Goal: Information Seeking & Learning: Learn about a topic

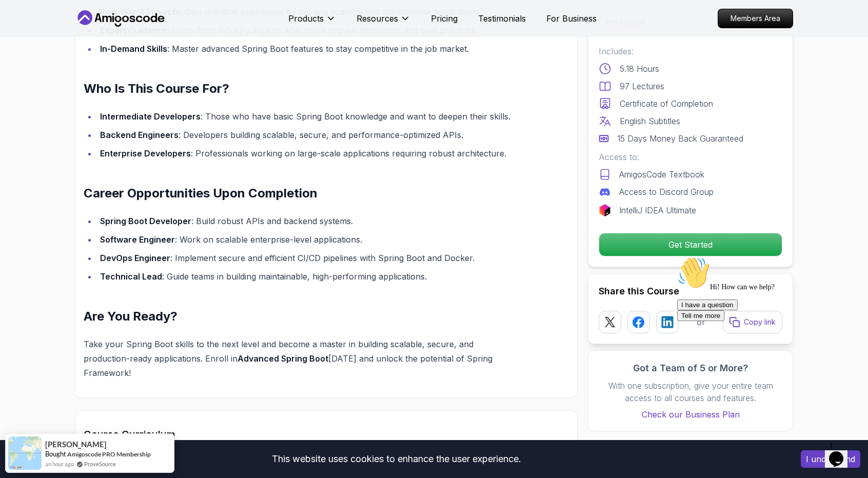
scroll to position [974, 0]
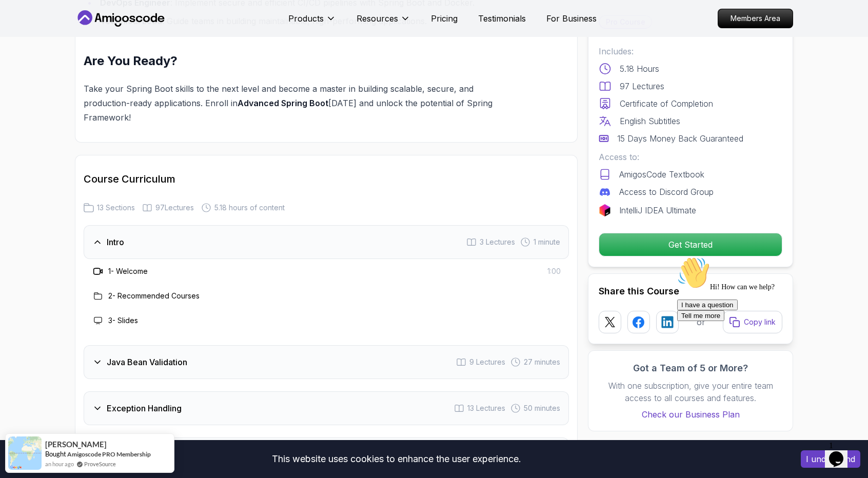
scroll to position [1231, 0]
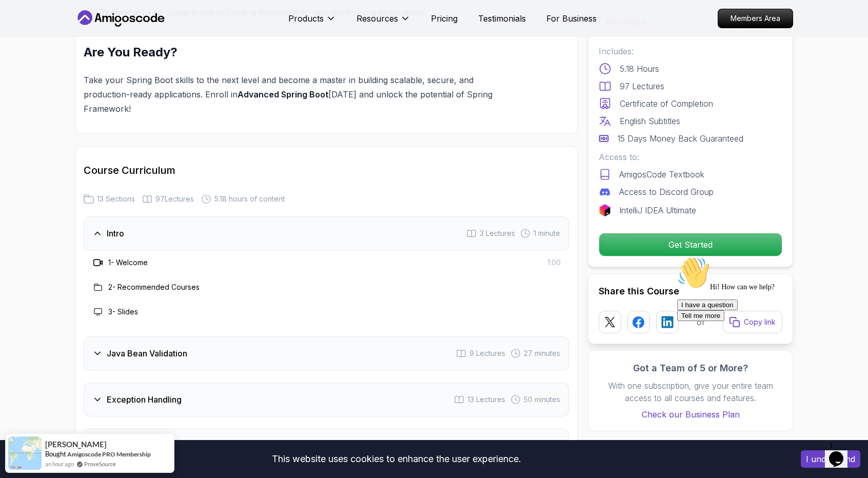
click at [356, 216] on div "Intro 3 Lectures 1 minute" at bounding box center [326, 233] width 485 height 34
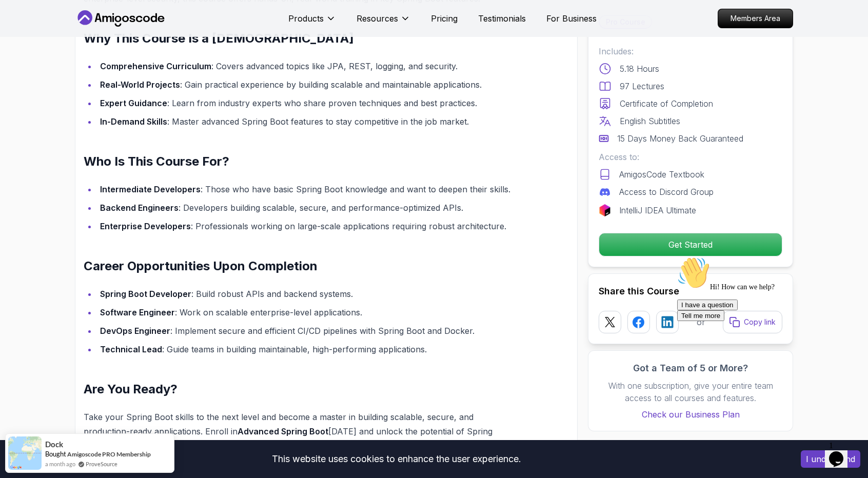
scroll to position [0, 0]
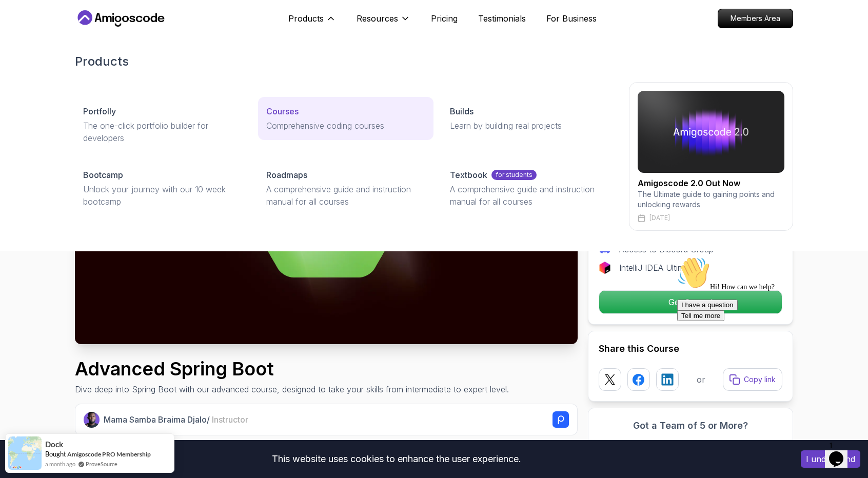
click at [290, 116] on p "Courses" at bounding box center [282, 111] width 32 height 12
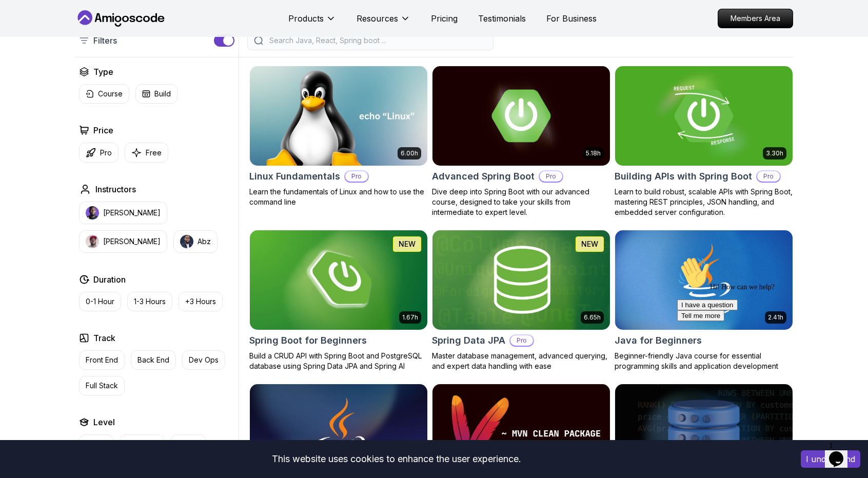
scroll to position [51, 0]
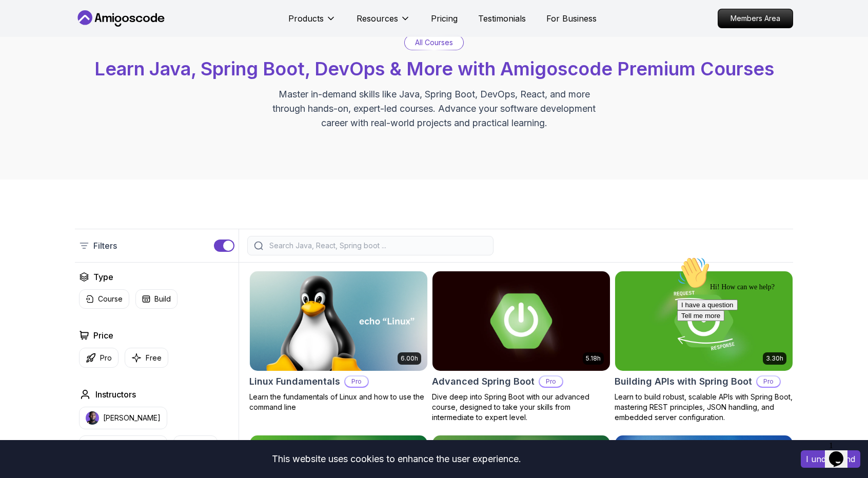
click at [493, 298] on img at bounding box center [521, 321] width 186 height 104
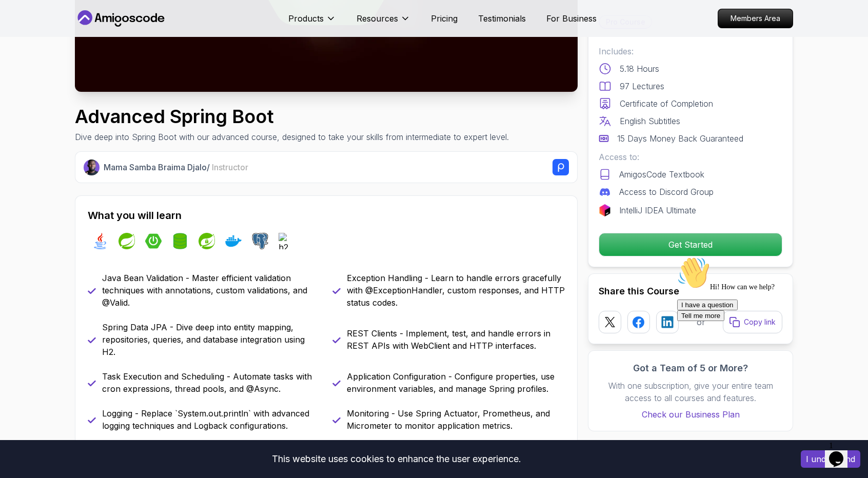
scroll to position [103, 0]
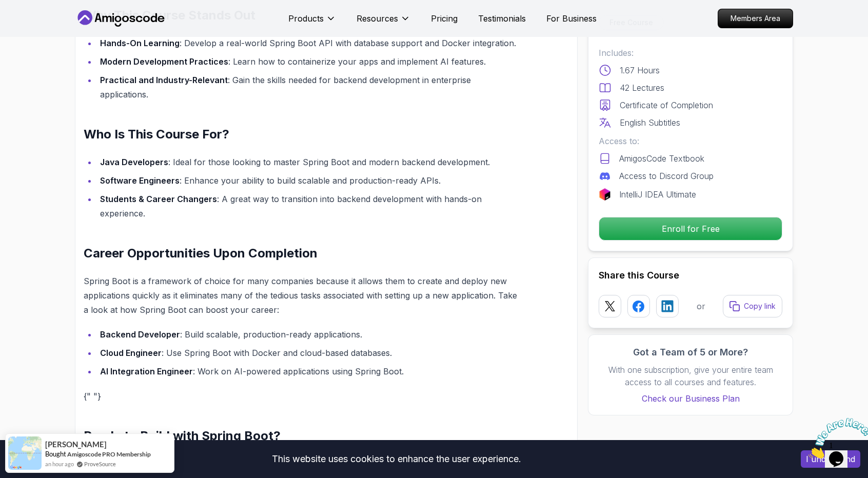
scroll to position [564, 0]
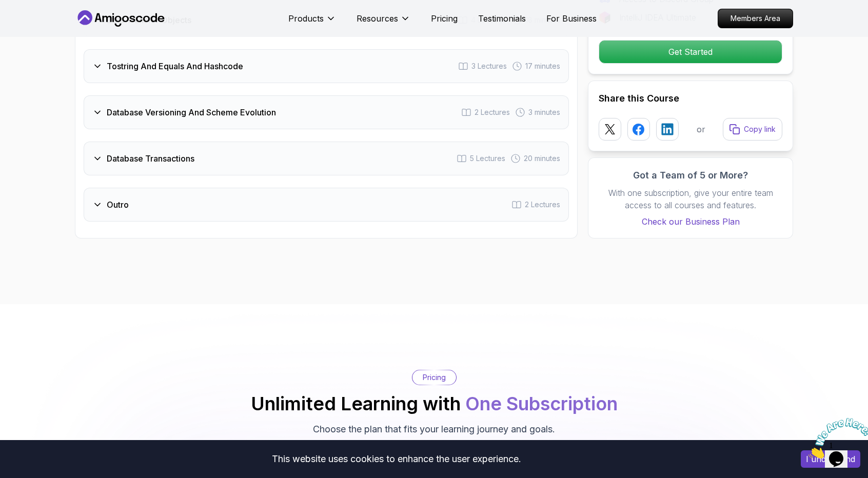
scroll to position [1949, 0]
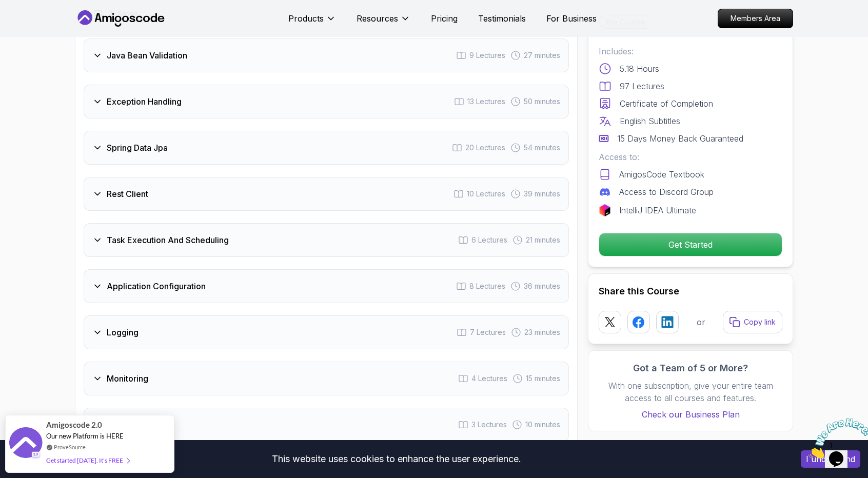
scroll to position [1537, 0]
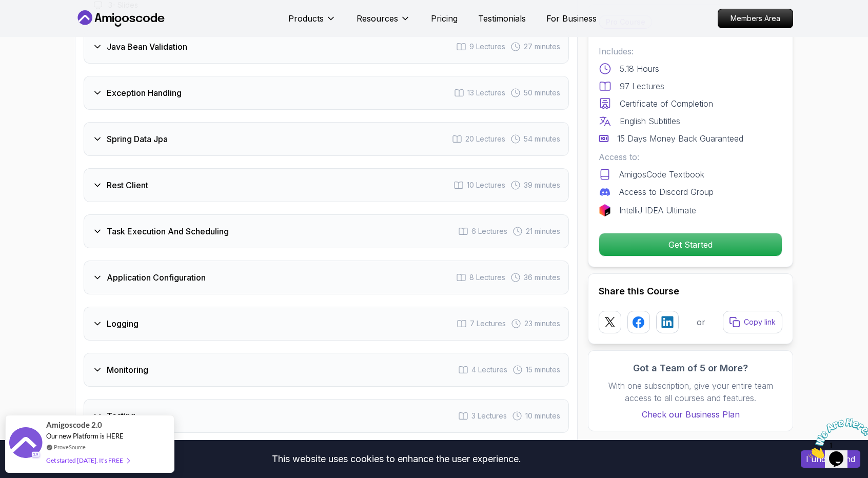
click at [199, 168] on div "Rest Client 10 Lectures 39 minutes" at bounding box center [326, 185] width 485 height 34
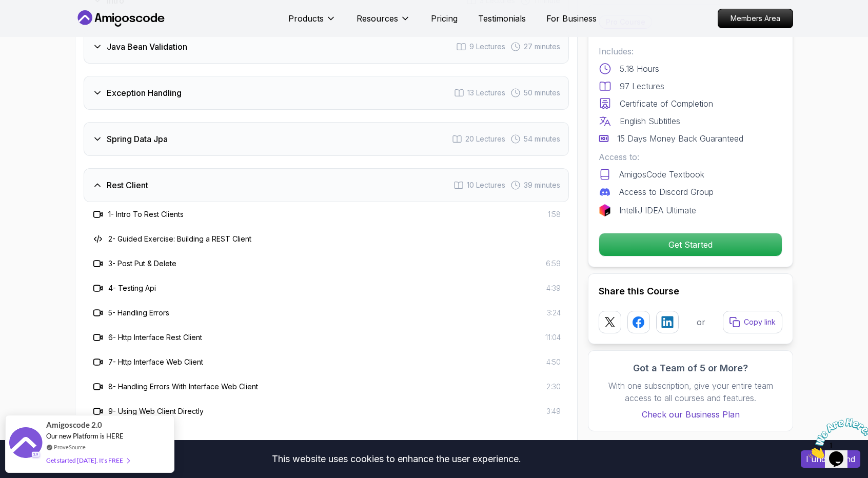
click at [199, 168] on div "Rest Client 10 Lectures 39 minutes" at bounding box center [326, 185] width 485 height 34
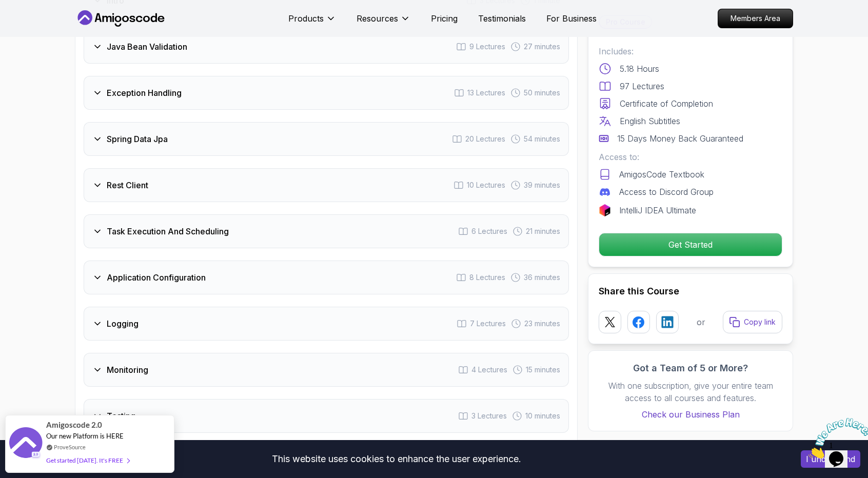
click at [220, 122] on div "Spring Data Jpa 20 Lectures 54 minutes" at bounding box center [326, 139] width 485 height 34
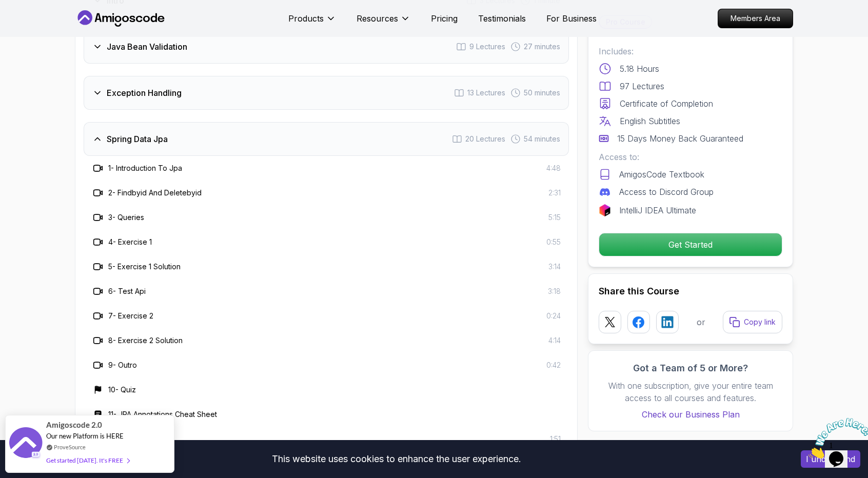
click at [220, 122] on div "Spring Data Jpa 20 Lectures 54 minutes" at bounding box center [326, 139] width 485 height 34
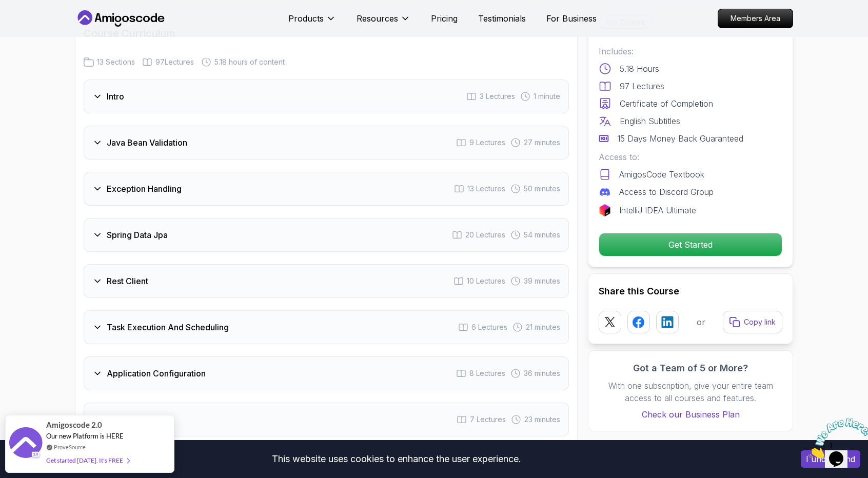
scroll to position [1361, 0]
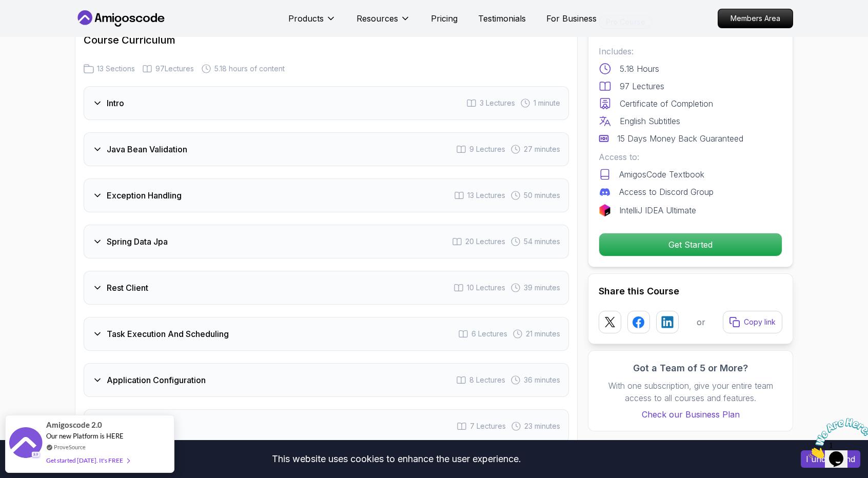
click at [211, 178] on div "Exception Handling 13 Lectures 50 minutes" at bounding box center [326, 195] width 485 height 34
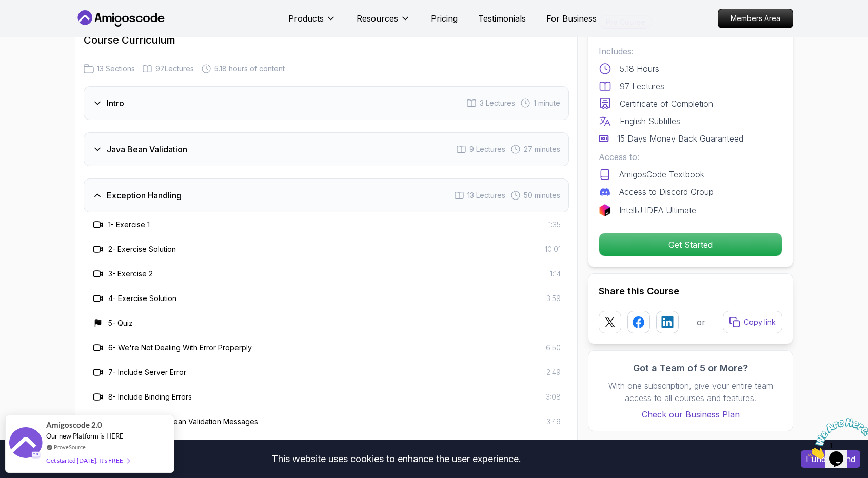
click at [211, 178] on div "Exception Handling 13 Lectures 50 minutes" at bounding box center [326, 195] width 485 height 34
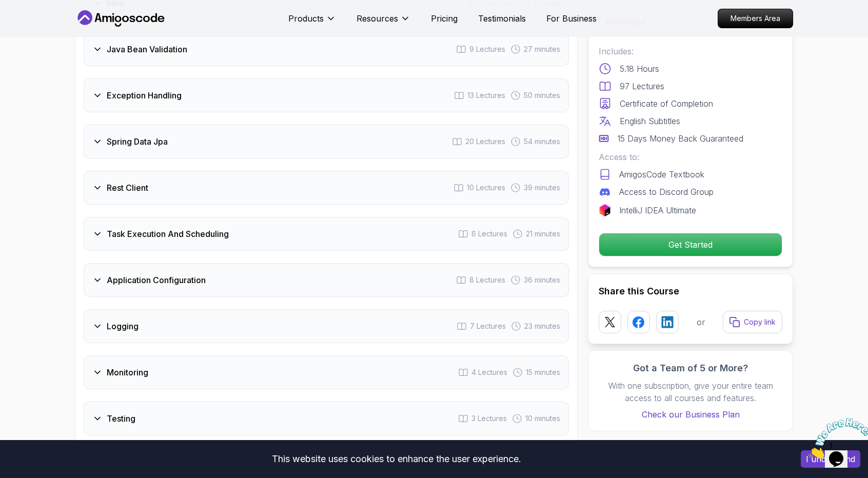
scroll to position [1464, 0]
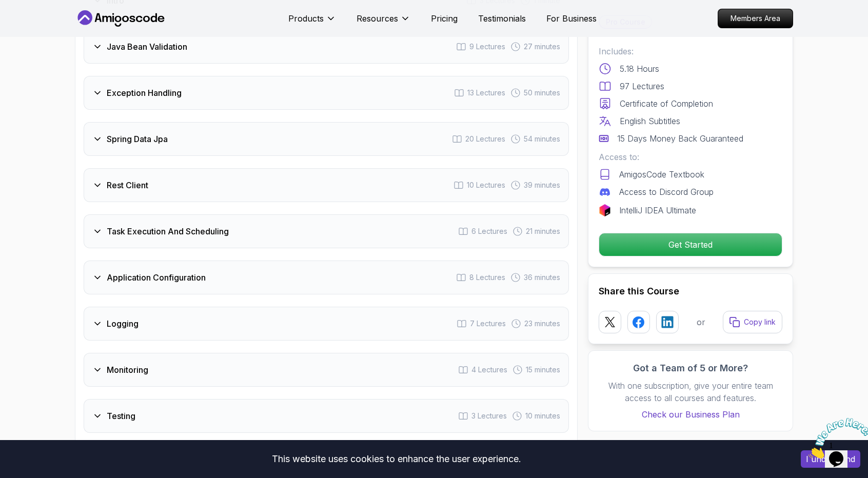
click at [224, 307] on div "Logging 7 Lectures 23 minutes" at bounding box center [326, 324] width 485 height 34
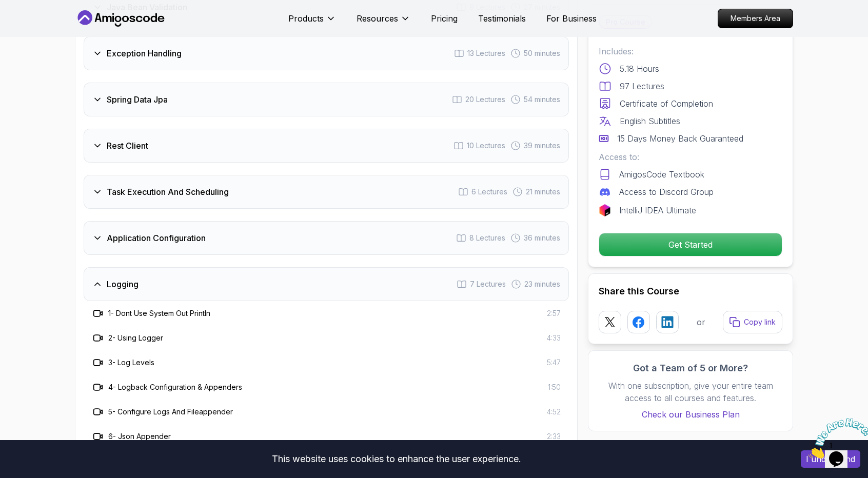
scroll to position [1720, 0]
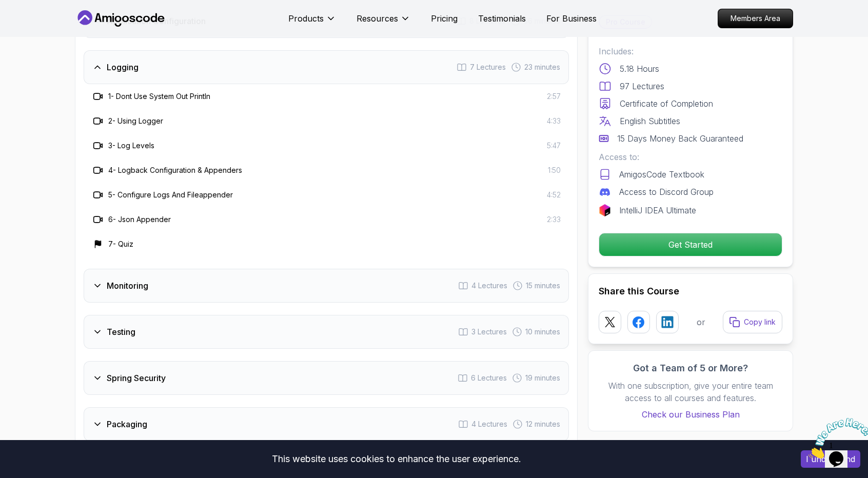
click at [246, 269] on div "Monitoring 4 Lectures 15 minutes" at bounding box center [326, 286] width 485 height 34
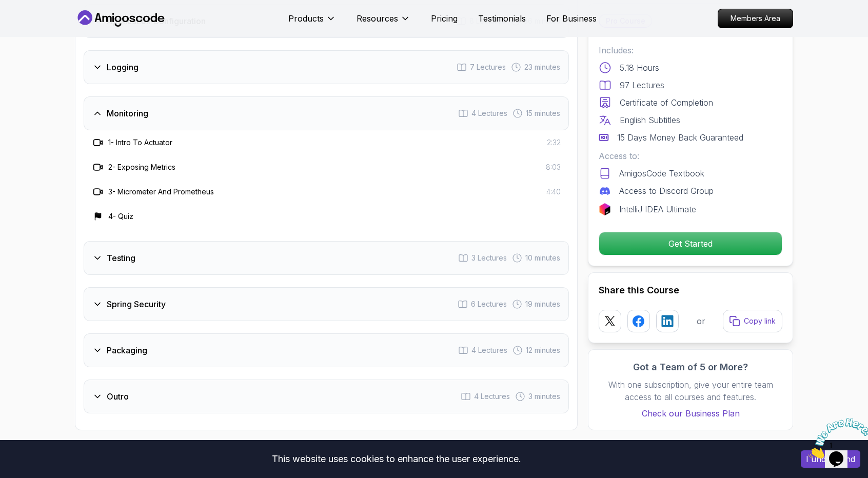
click at [214, 241] on div "Testing 3 Lectures 10 minutes" at bounding box center [326, 258] width 485 height 34
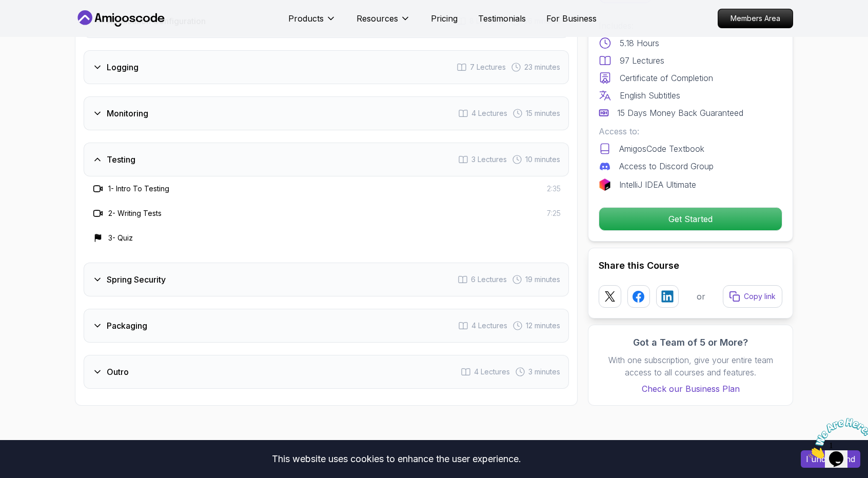
click at [209, 263] on div "Spring Security 6 Lectures 19 minutes" at bounding box center [326, 280] width 485 height 34
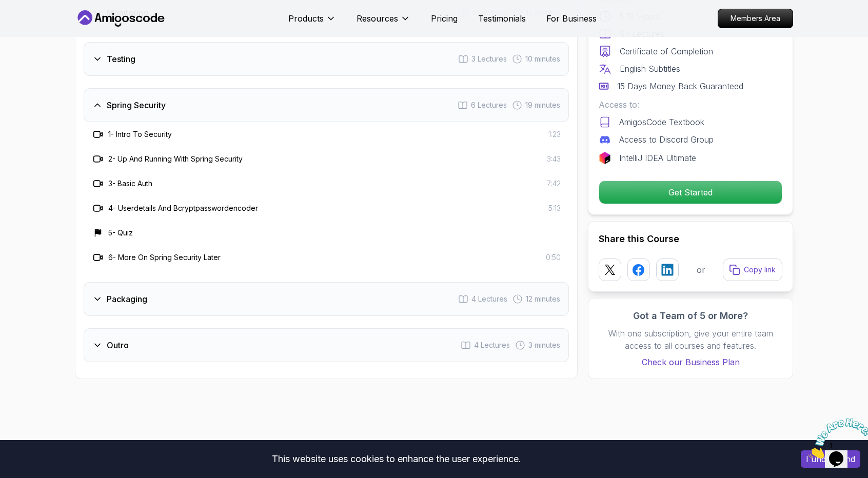
scroll to position [1822, 0]
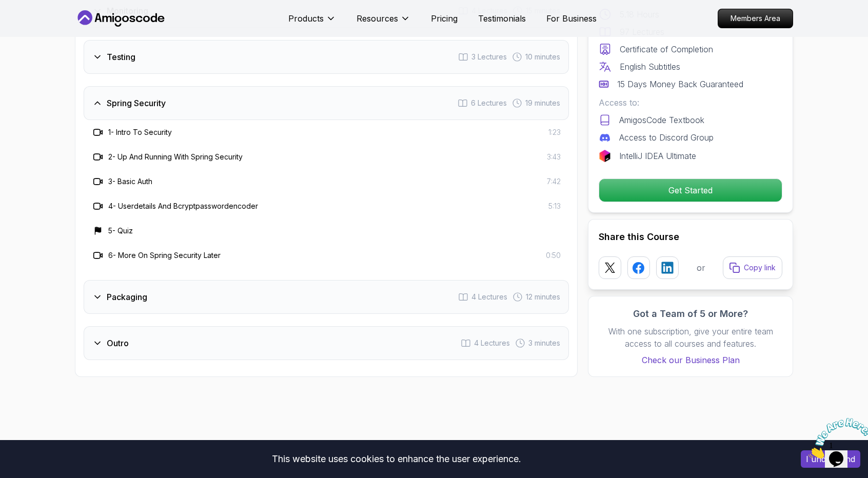
click at [209, 280] on div "Packaging 4 Lectures 12 minutes" at bounding box center [326, 297] width 485 height 34
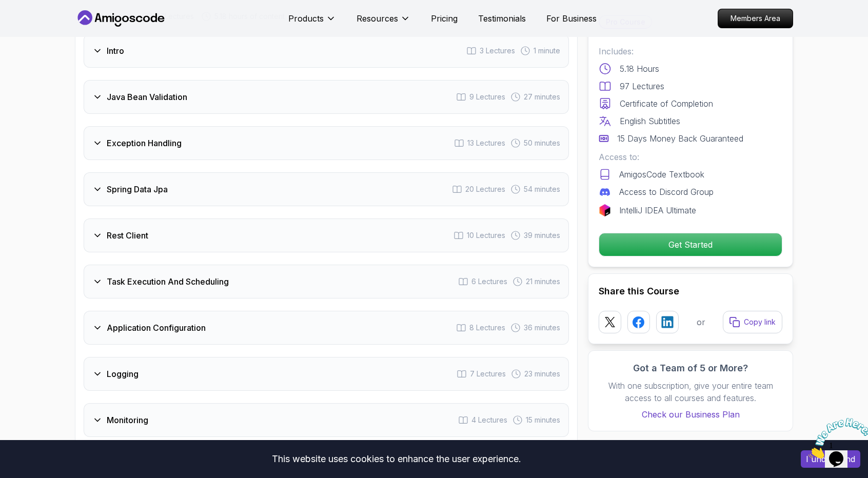
scroll to position [1412, 0]
click at [212, 312] on div "Application Configuration 8 Lectures 36 minutes" at bounding box center [326, 329] width 485 height 34
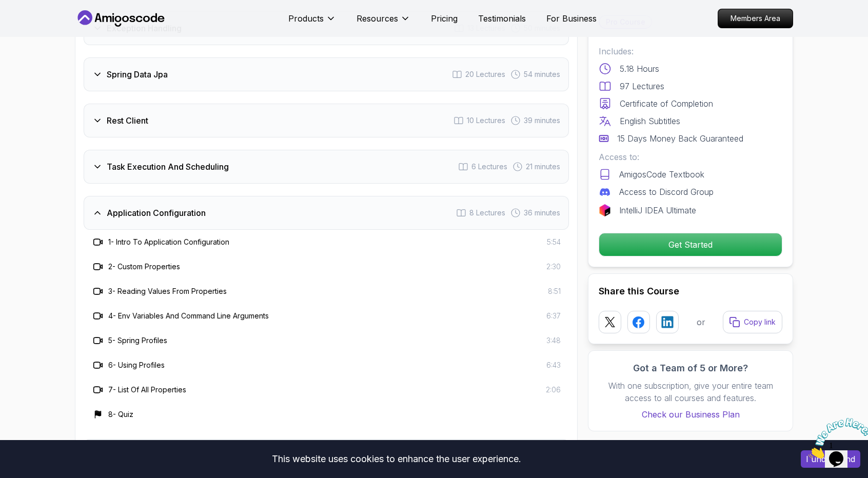
scroll to position [1515, 0]
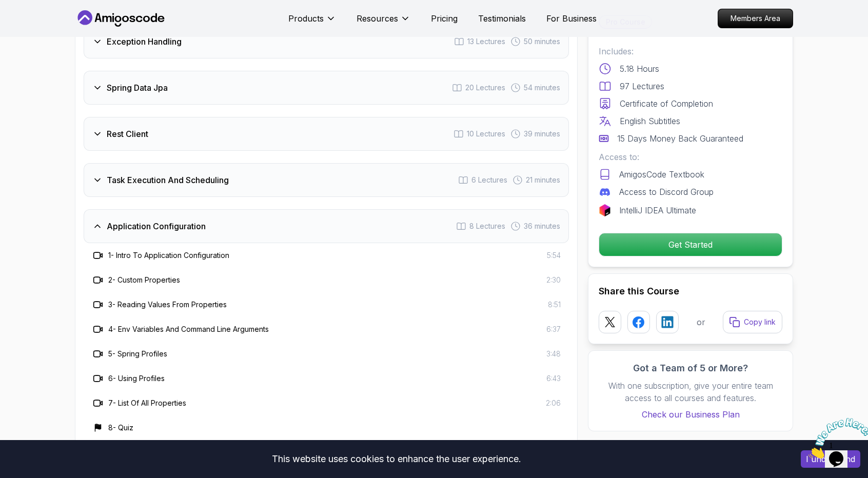
click at [233, 163] on div "Task Execution And Scheduling 6 Lectures 21 minutes" at bounding box center [326, 180] width 485 height 34
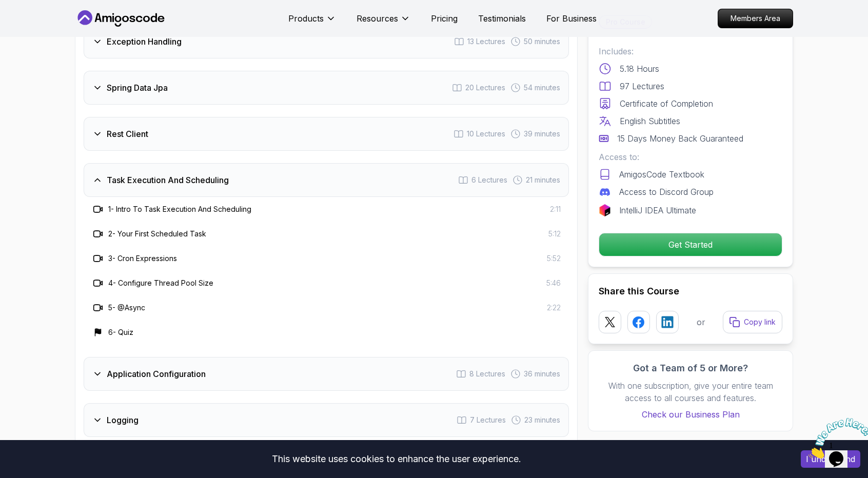
scroll to position [1207, 0]
